Goal: Obtain resource: Obtain resource

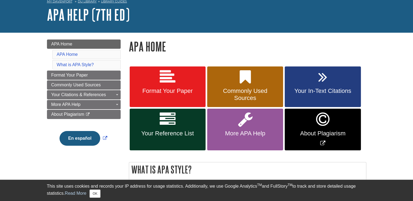
scroll to position [55, 0]
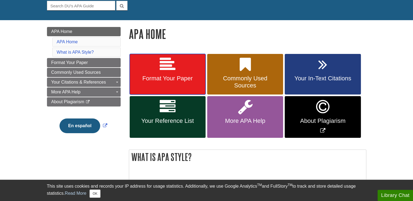
click at [168, 73] on link "Format Your Paper" at bounding box center [168, 74] width 76 height 41
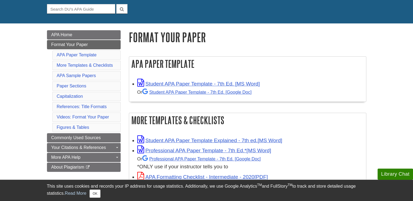
scroll to position [55, 0]
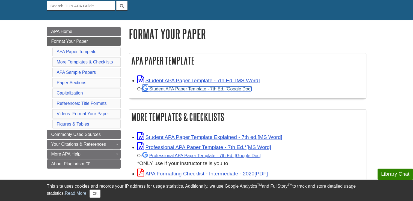
click at [216, 90] on link "Student APA Paper Template - 7th Ed. [Google Doc]" at bounding box center [196, 88] width 109 height 5
